Goal: Information Seeking & Learning: Learn about a topic

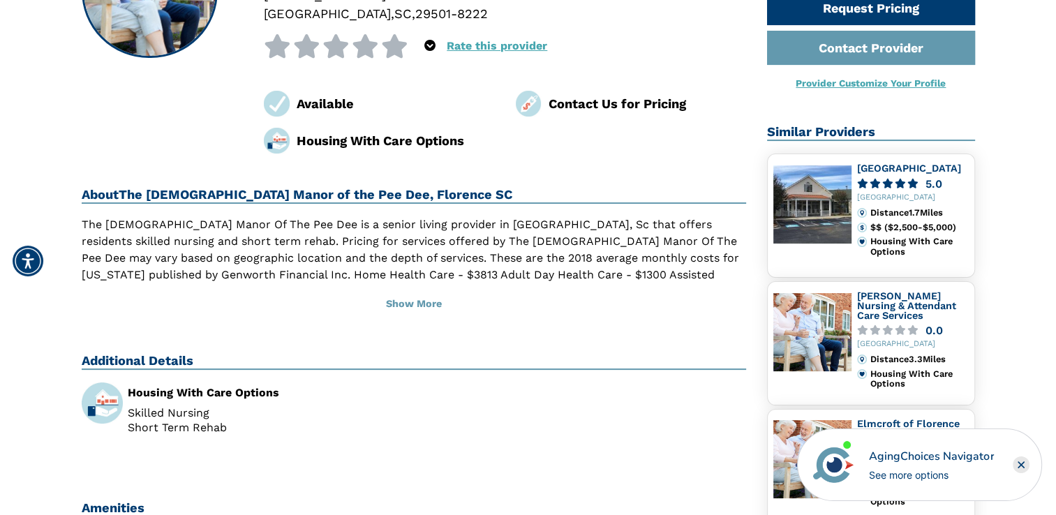
scroll to position [206, 0]
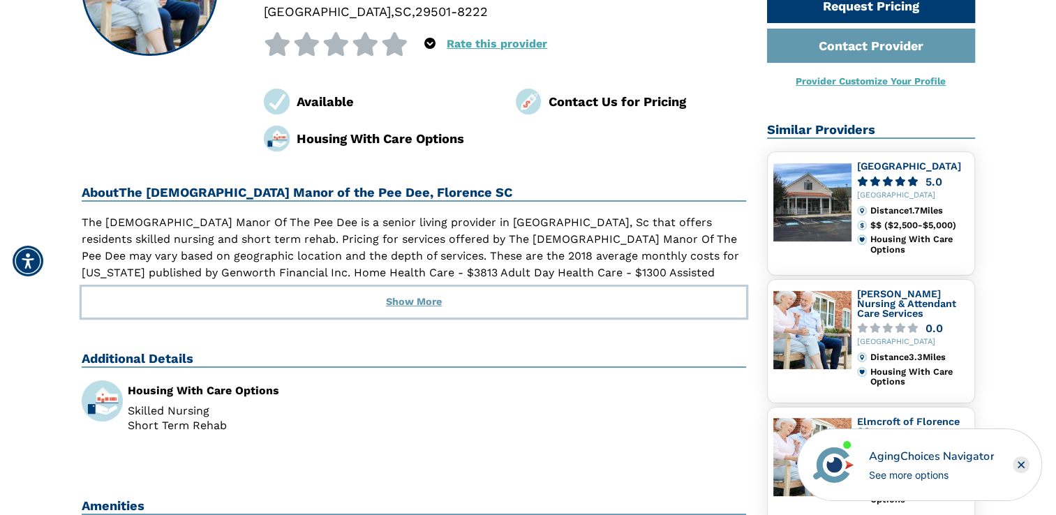
click at [411, 302] on button "Show More" at bounding box center [414, 302] width 665 height 31
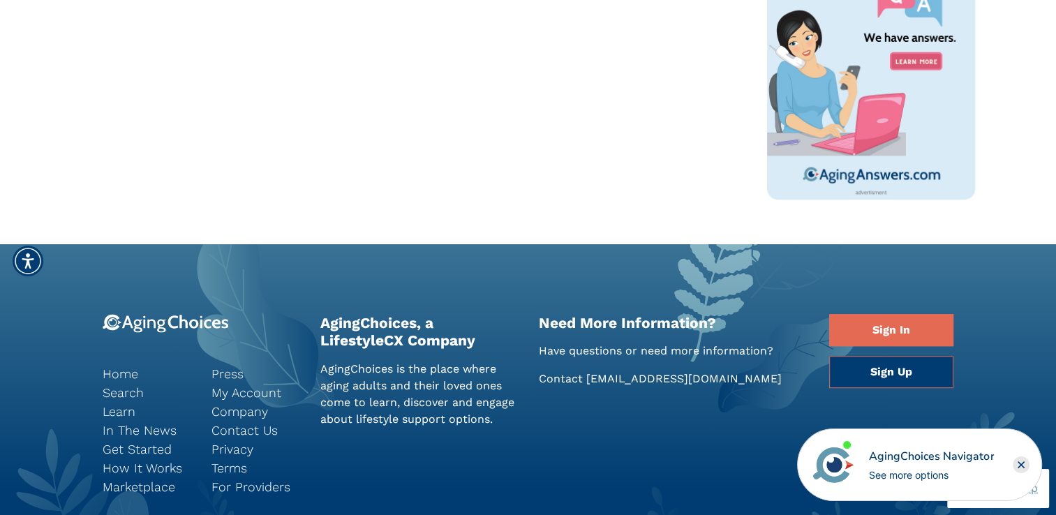
scroll to position [765, 0]
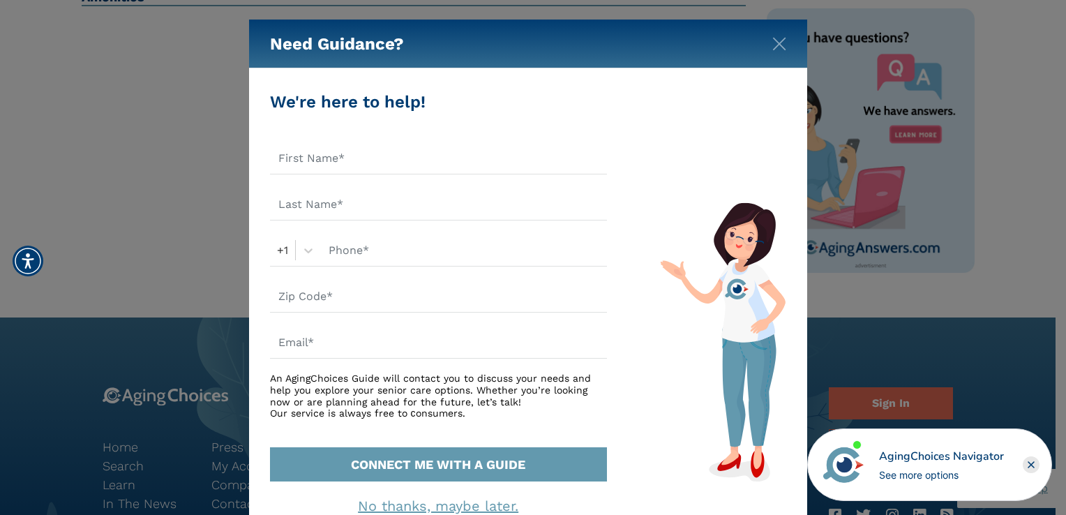
drag, startPoint x: 1061, startPoint y: 209, endPoint x: 1066, endPoint y: 174, distance: 34.5
click at [778, 40] on img "Close" at bounding box center [780, 44] width 14 height 14
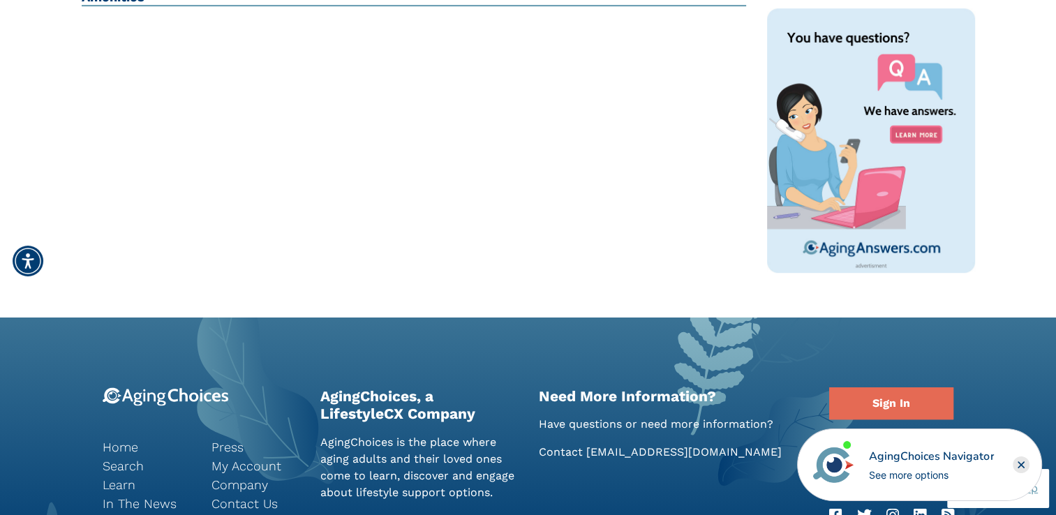
click at [1023, 462] on rect "Close" at bounding box center [1021, 464] width 17 height 17
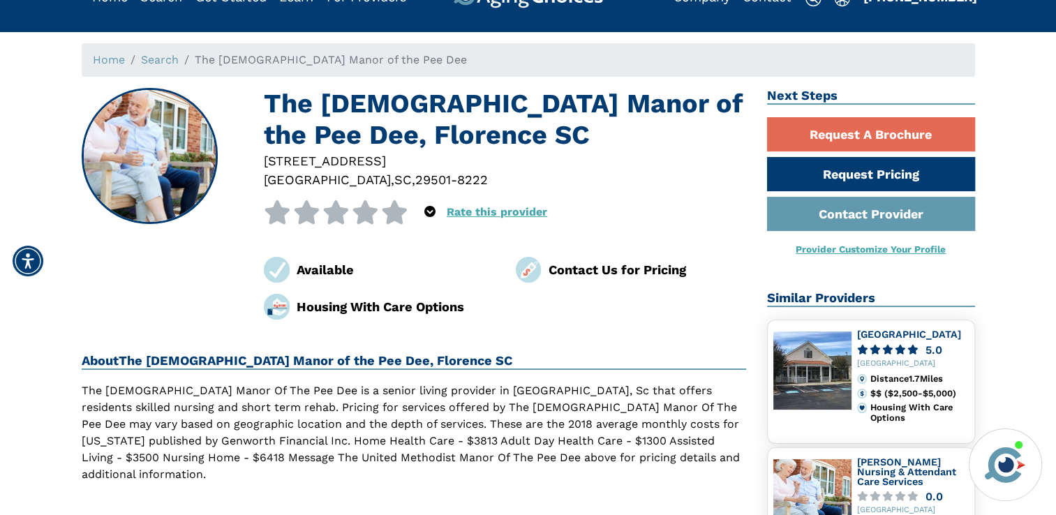
scroll to position [17, 0]
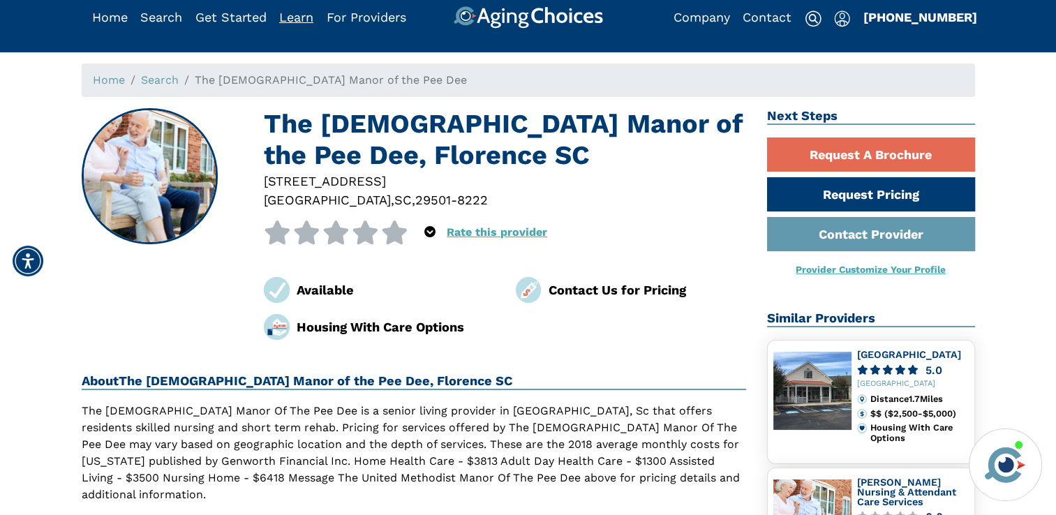
click at [299, 21] on link "Learn" at bounding box center [296, 17] width 34 height 15
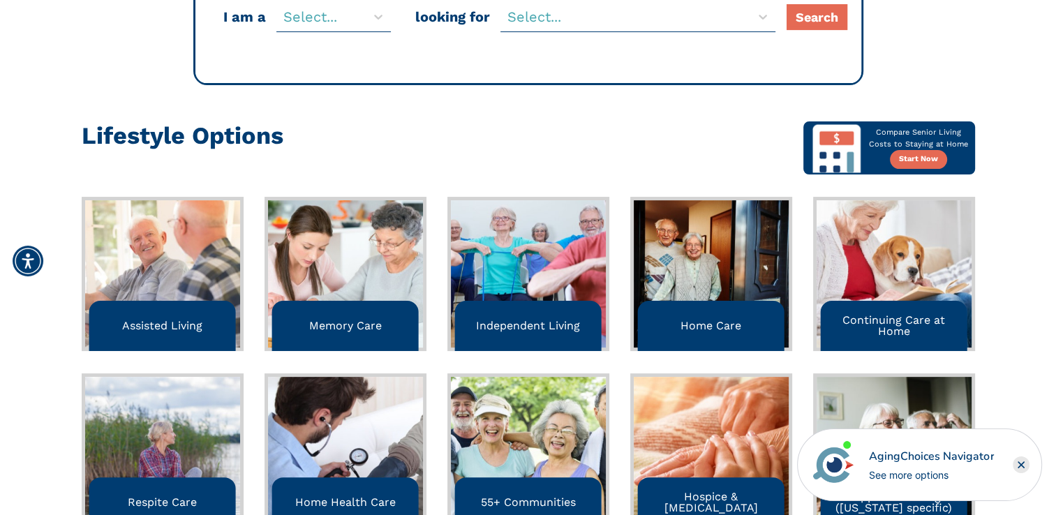
scroll to position [299, 0]
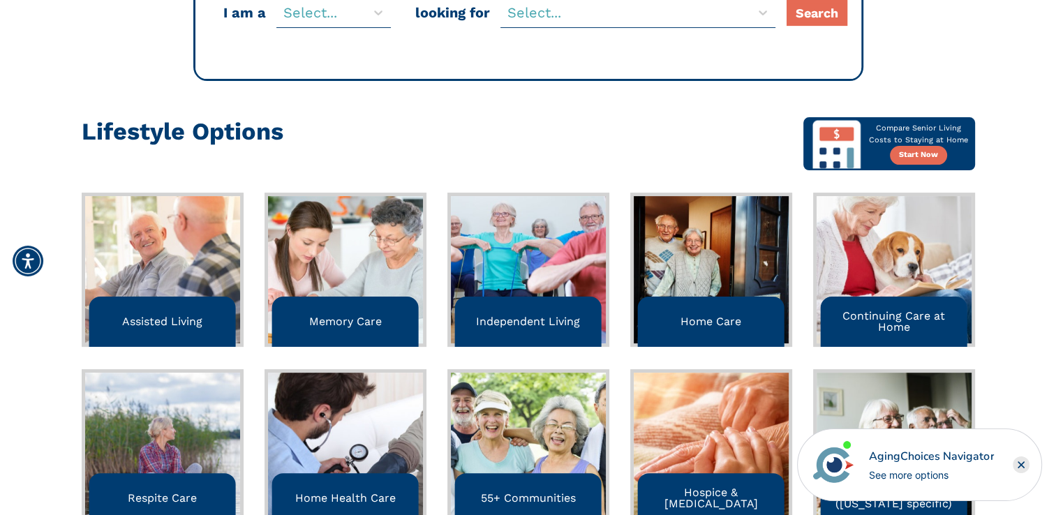
click at [355, 320] on p "Memory Care" at bounding box center [344, 321] width 73 height 11
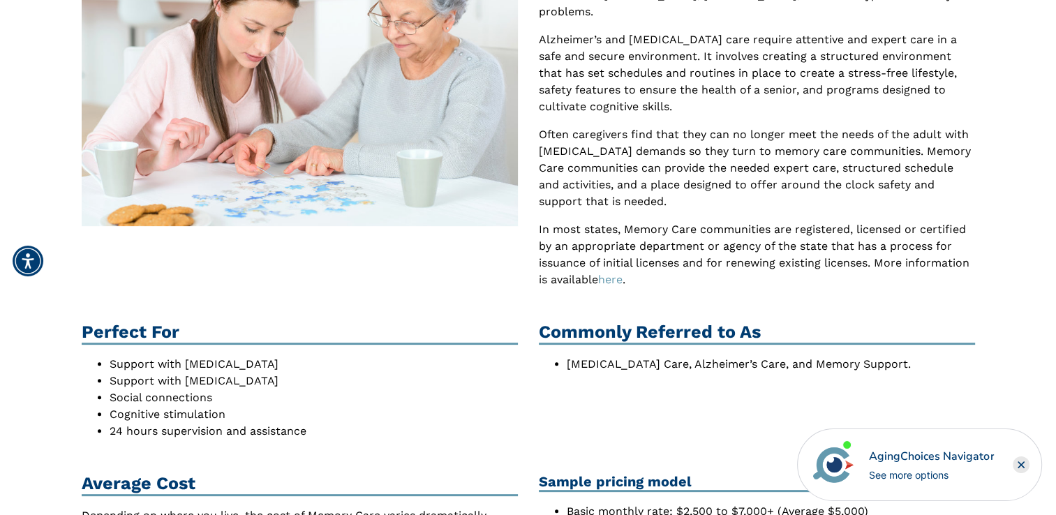
scroll to position [330, 0]
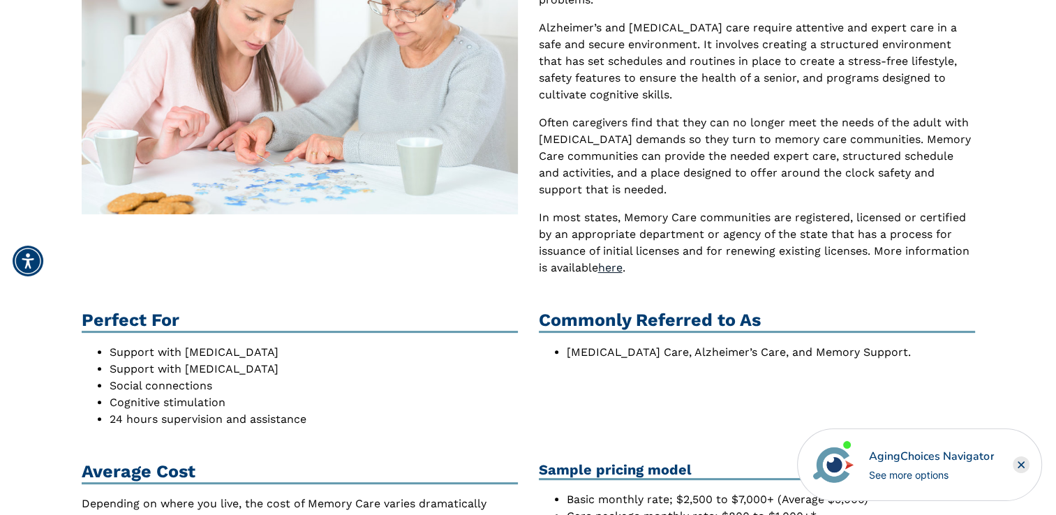
click at [617, 268] on link "here" at bounding box center [610, 267] width 24 height 13
